Goal: Obtain resource: Obtain resource

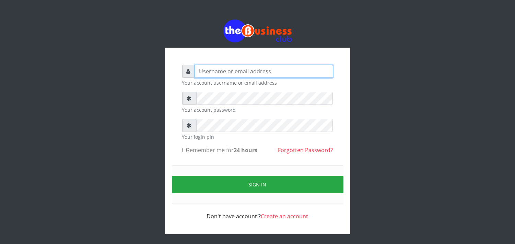
click at [271, 73] on input "text" at bounding box center [264, 71] width 138 height 13
type input "jossy"
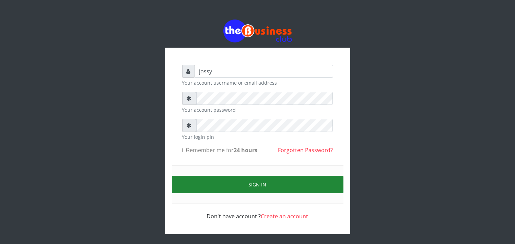
click at [287, 181] on button "Sign in" at bounding box center [258, 185] width 172 height 18
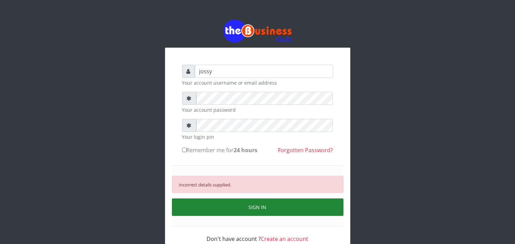
click at [245, 206] on button "SIGN IN" at bounding box center [258, 208] width 172 height 18
click at [219, 209] on button "SIGN IN" at bounding box center [258, 208] width 172 height 18
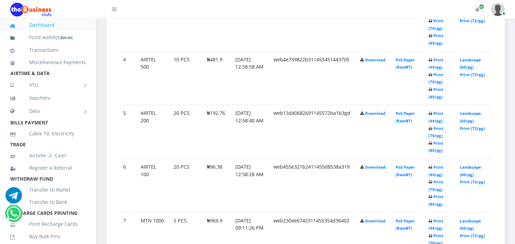
scroll to position [549, 0]
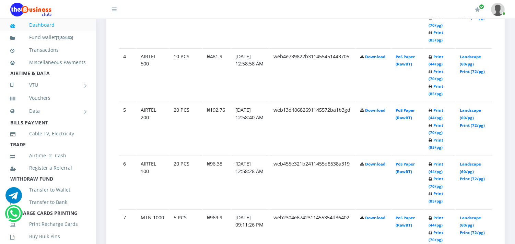
click at [191, 163] on td "20 PCS" at bounding box center [186, 182] width 33 height 53
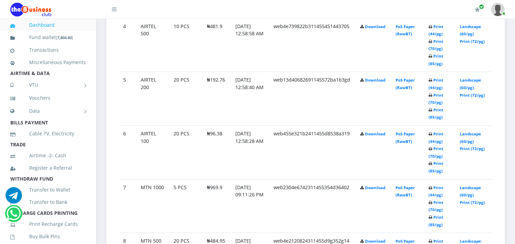
scroll to position [595, 0]
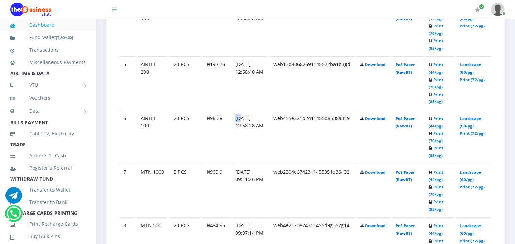
drag, startPoint x: 227, startPoint y: 117, endPoint x: 240, endPoint y: 112, distance: 14.1
click at [240, 112] on id "6 AIRTEL 100 20 PCS ₦96.38 07.Oct.2025 12:58:28 AM web455e321b2411455d8538a319 …" at bounding box center [305, 136] width 373 height 53
click at [358, 112] on td "Download" at bounding box center [373, 136] width 35 height 53
click at [438, 139] on link "Print (70/pg)" at bounding box center [436, 137] width 15 height 13
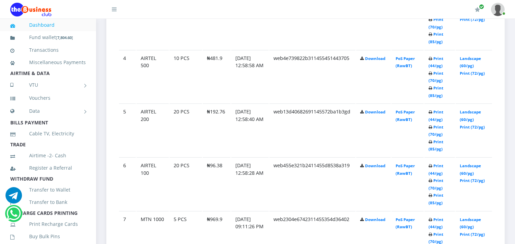
scroll to position [549, 0]
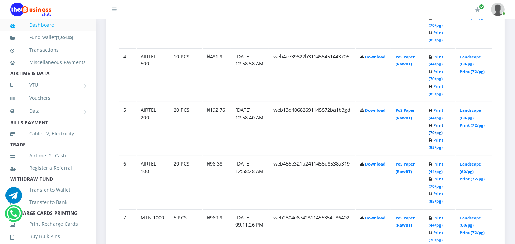
click at [438, 130] on link "Print (70/pg)" at bounding box center [436, 129] width 15 height 13
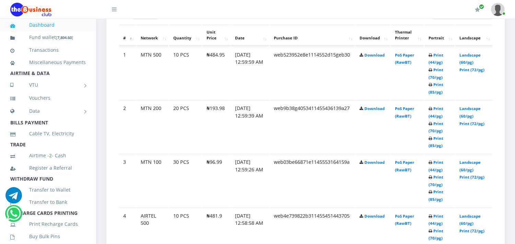
scroll to position [412, 0]
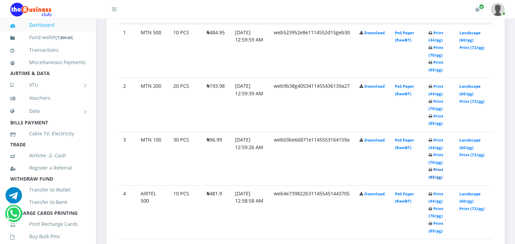
click at [437, 176] on link "Print (85/pg)" at bounding box center [436, 173] width 15 height 13
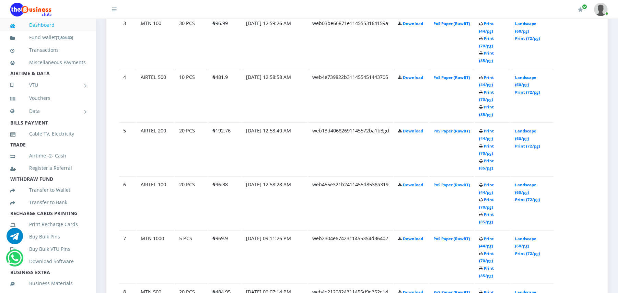
scroll to position [531, 0]
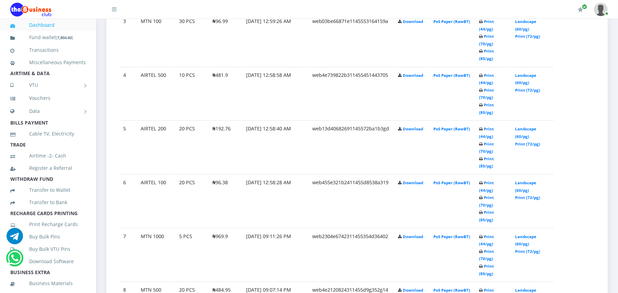
click at [484, 85] on td "Print (44/pg) Print (70/pg) Print (85/pg)" at bounding box center [492, 93] width 35 height 53
click at [484, 81] on link "Print (44/pg)" at bounding box center [486, 79] width 15 height 13
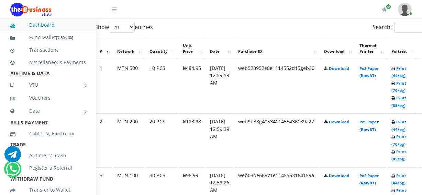
scroll to position [374, 25]
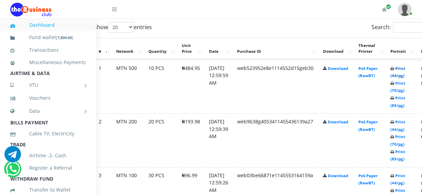
click at [405, 76] on link "Print (44/pg)" at bounding box center [397, 72] width 15 height 13
click at [405, 145] on link "Print (70/pg)" at bounding box center [397, 140] width 15 height 13
